Goal: Find specific fact: Find specific page/section

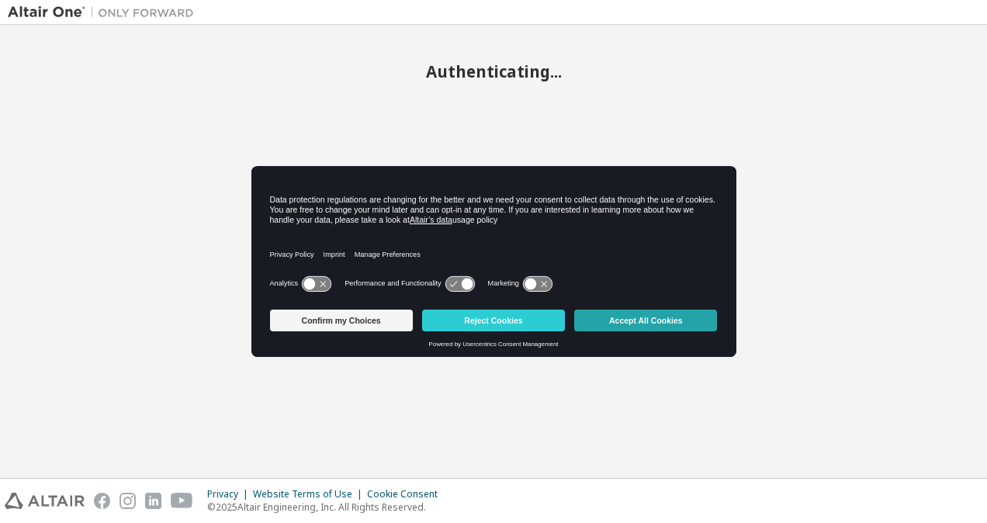
click at [630, 326] on button "Accept All Cookies" at bounding box center [645, 320] width 143 height 22
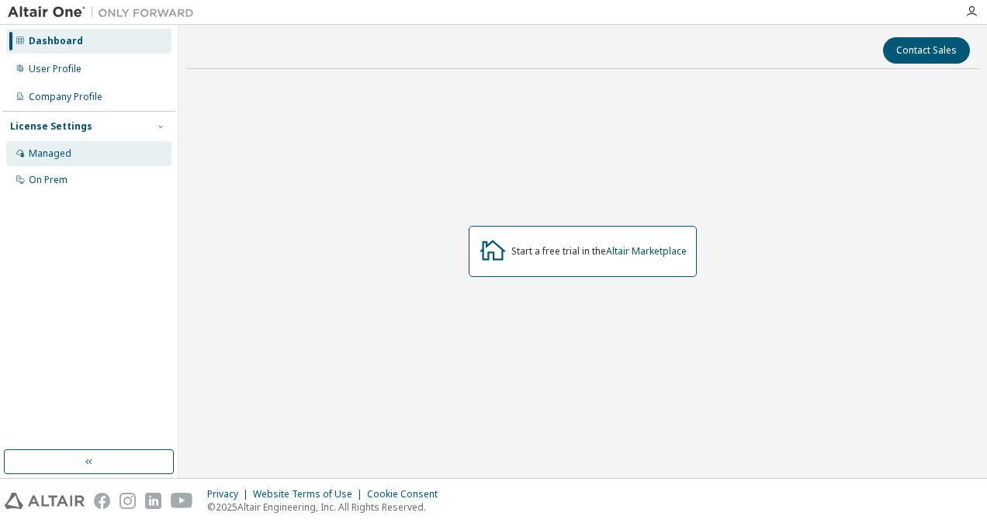
click at [87, 148] on div "Managed" at bounding box center [88, 153] width 165 height 25
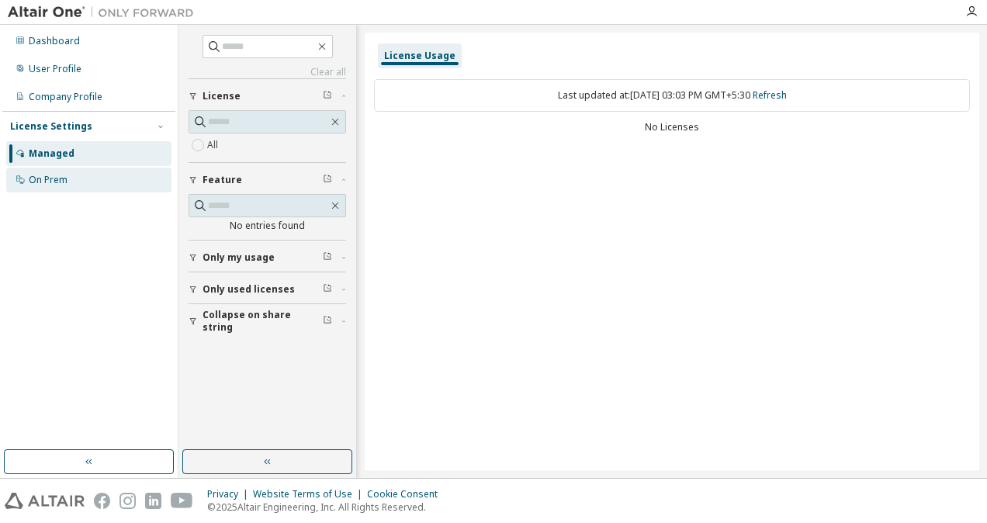
click at [90, 178] on div "On Prem" at bounding box center [88, 180] width 165 height 25
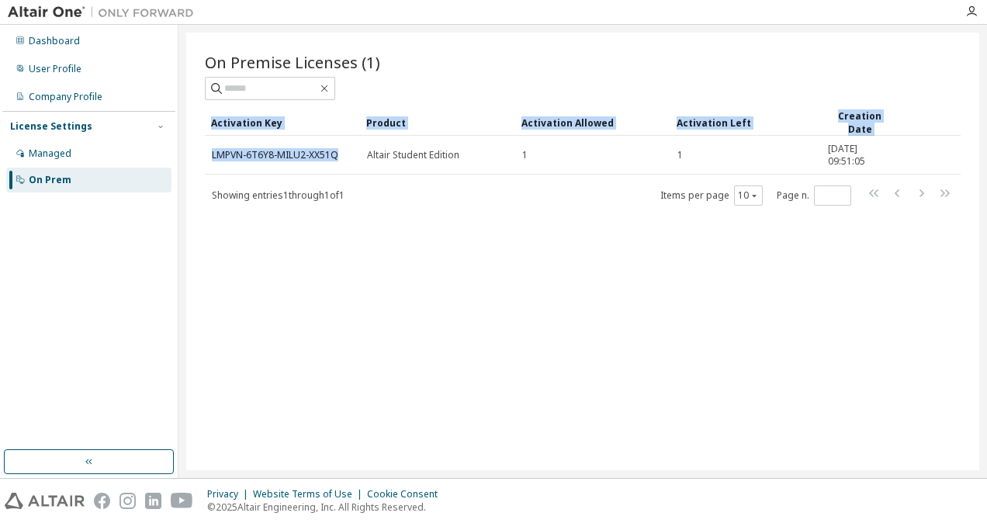
drag, startPoint x: 343, startPoint y: 154, endPoint x: 193, endPoint y: 154, distance: 149.7
click at [193, 154] on div "On Premise Licenses (1) Clear Load Save Save As Field Operator Value Select fil…" at bounding box center [582, 251] width 793 height 437
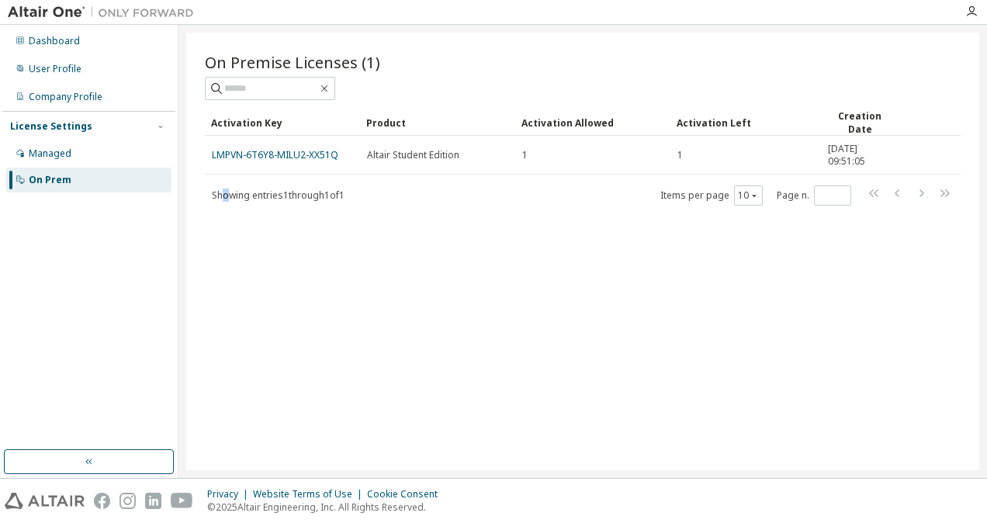
drag, startPoint x: 193, startPoint y: 154, endPoint x: 226, endPoint y: 186, distance: 46.1
click at [226, 186] on div "Showing entries 1 through 1 of 1 Items per page 10 Page n. *" at bounding box center [582, 195] width 755 height 22
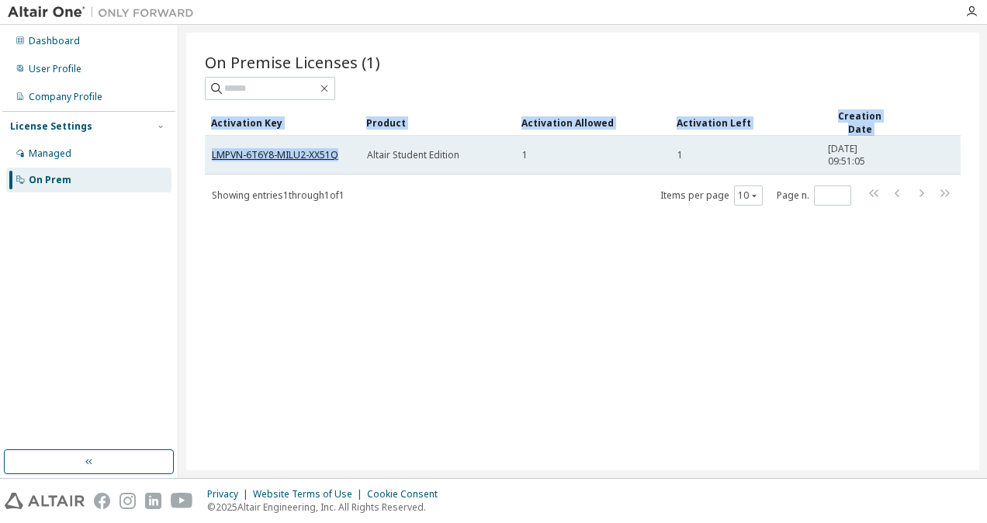
drag, startPoint x: 226, startPoint y: 186, endPoint x: 334, endPoint y: 149, distance: 114.8
click at [334, 149] on div "On Premise Licenses (1) Clear Load Save Save As Field Operator Value Select fil…" at bounding box center [582, 251] width 793 height 437
drag, startPoint x: 334, startPoint y: 149, endPoint x: 340, endPoint y: 159, distance: 11.5
click at [340, 159] on td "LMPVN-6T6Y8-MILU2-XX51Q" at bounding box center [282, 155] width 155 height 39
click at [347, 156] on div "LMPVN-6T6Y8-MILU2-XX51Q" at bounding box center [282, 155] width 141 height 12
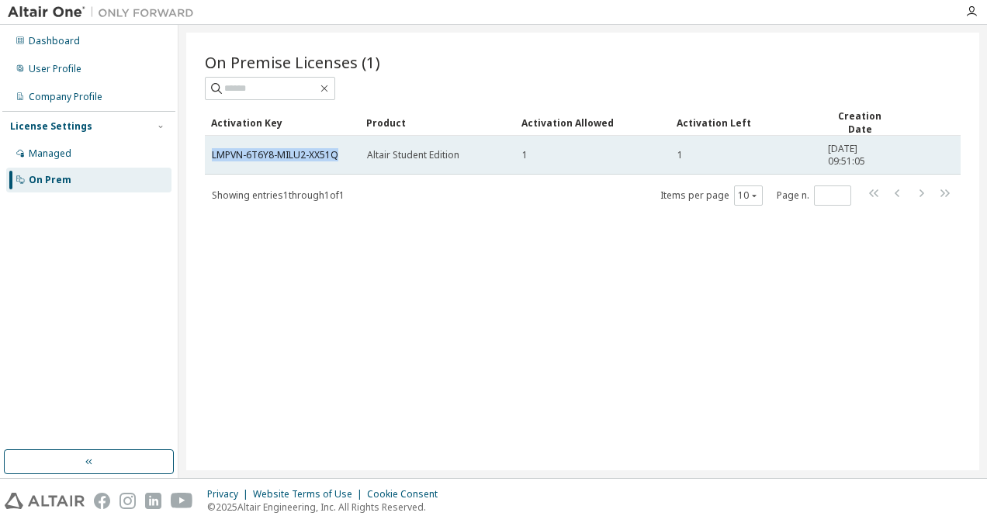
drag, startPoint x: 347, startPoint y: 156, endPoint x: 213, endPoint y: 163, distance: 135.1
click at [213, 163] on td "LMPVN-6T6Y8-MILU2-XX51Q" at bounding box center [282, 155] width 155 height 39
copy link "LMPVN-6T6Y8-MILU2-XX51Q"
click at [309, 154] on link "LMPVN-6T6Y8-MILU2-XX51Q" at bounding box center [275, 154] width 126 height 13
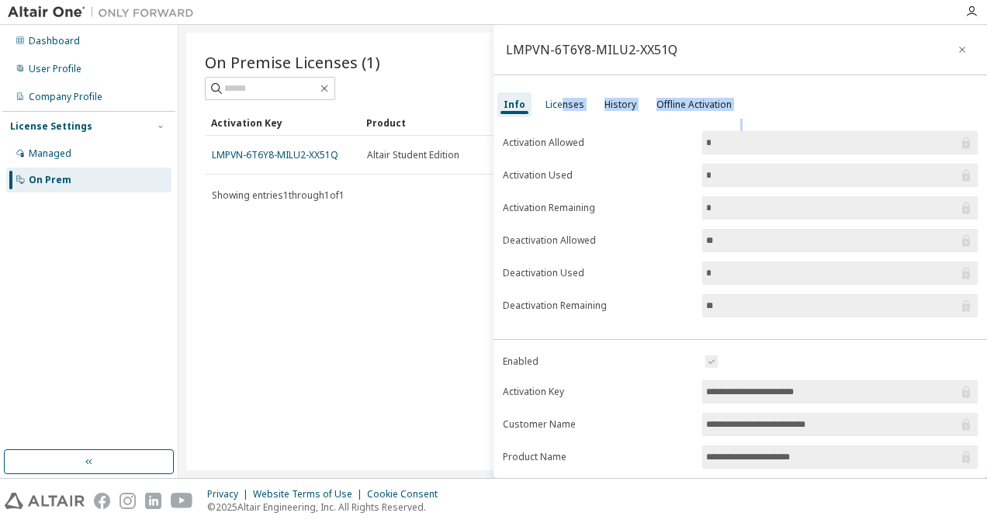
drag, startPoint x: 568, startPoint y: 123, endPoint x: 558, endPoint y: 119, distance: 9.8
click at [558, 119] on div "**********" at bounding box center [739, 251] width 493 height 453
drag, startPoint x: 558, startPoint y: 119, endPoint x: 558, endPoint y: 110, distance: 9.3
click at [558, 110] on div "Licenses" at bounding box center [564, 104] width 51 height 25
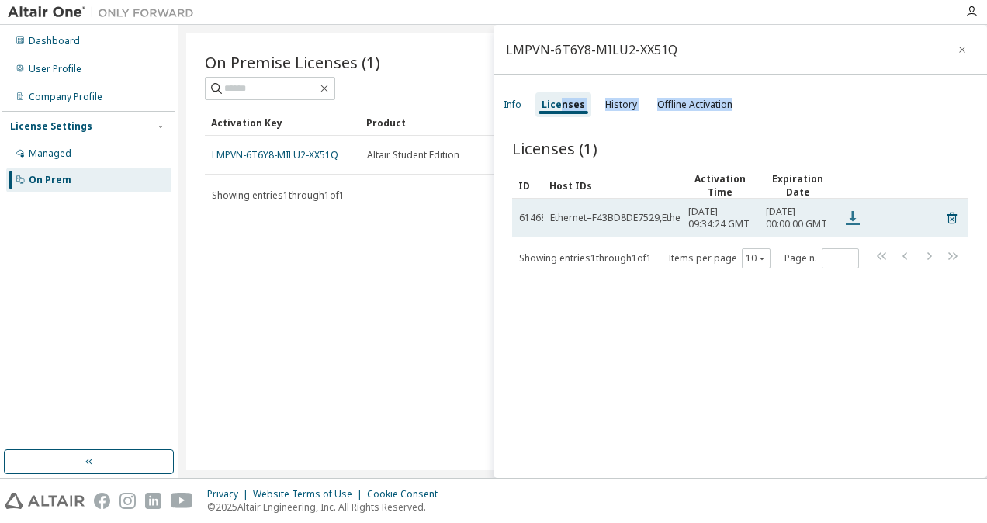
click at [852, 225] on icon at bounding box center [852, 218] width 14 height 14
